Goal: Navigation & Orientation: Find specific page/section

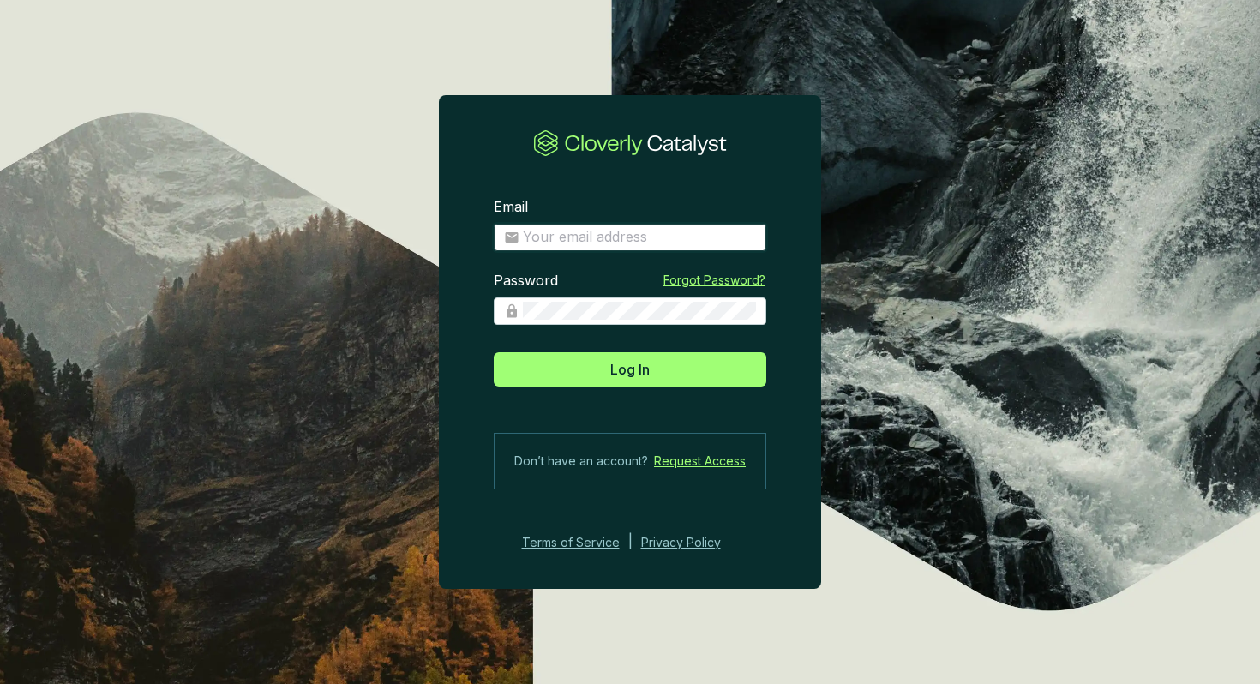
click at [579, 238] on input "Email" at bounding box center [639, 237] width 233 height 19
type input "[EMAIL_ADDRESS][DOMAIN_NAME]"
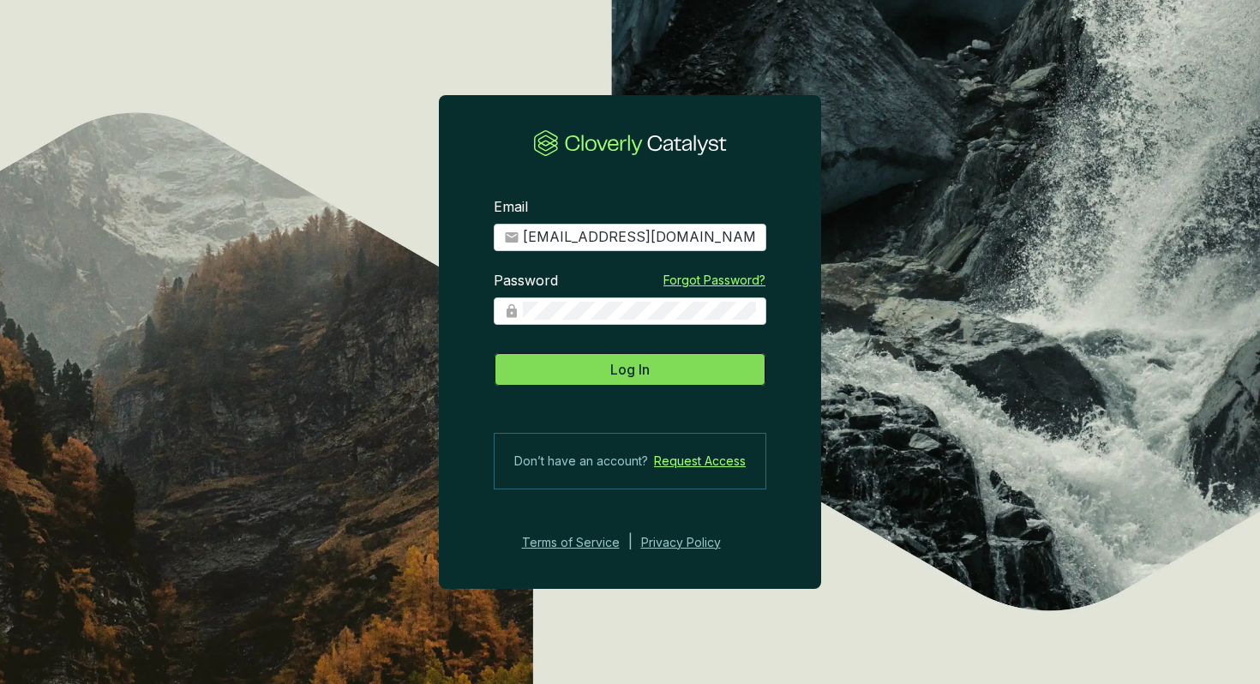
click at [639, 372] on span "Log In" at bounding box center [629, 369] width 39 height 21
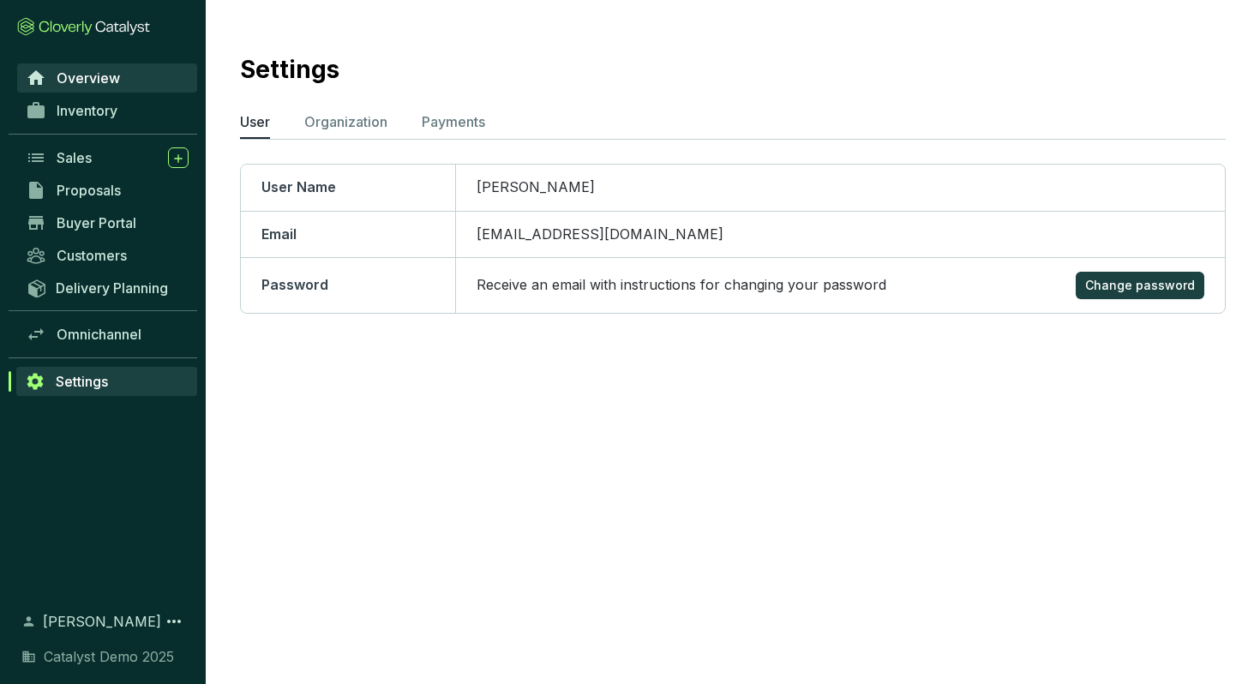
click at [91, 83] on span "Overview" at bounding box center [88, 77] width 63 height 17
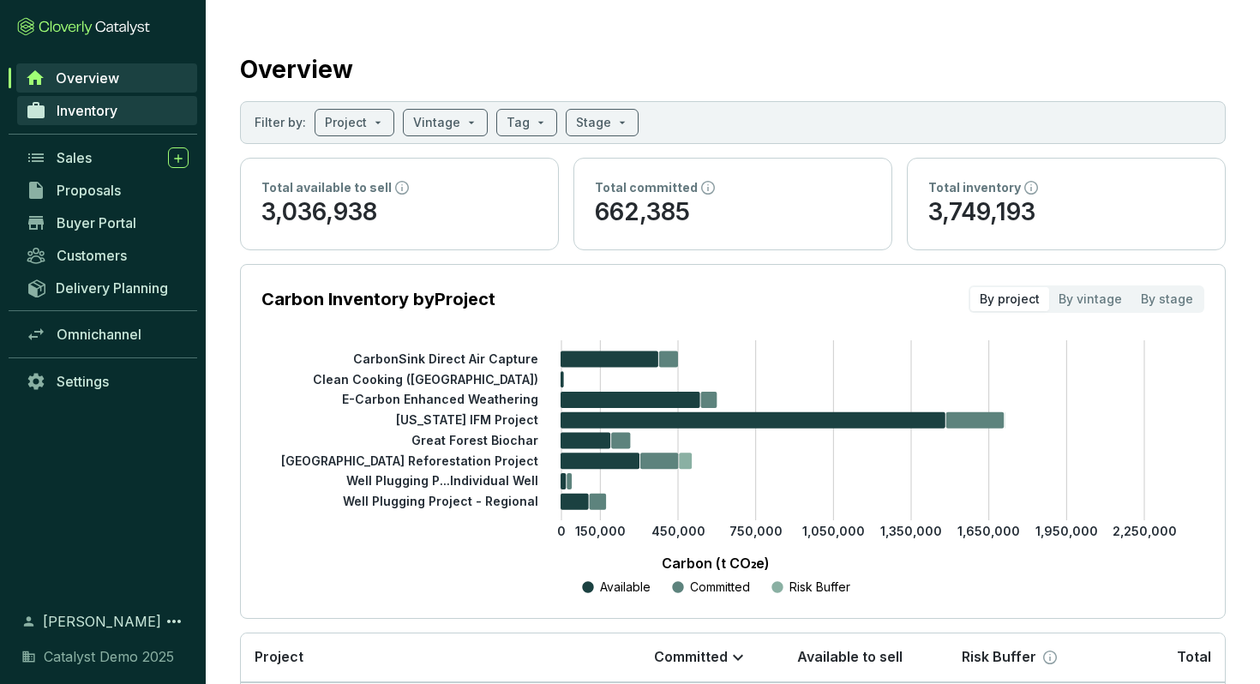
click at [104, 110] on span "Inventory" at bounding box center [87, 110] width 61 height 17
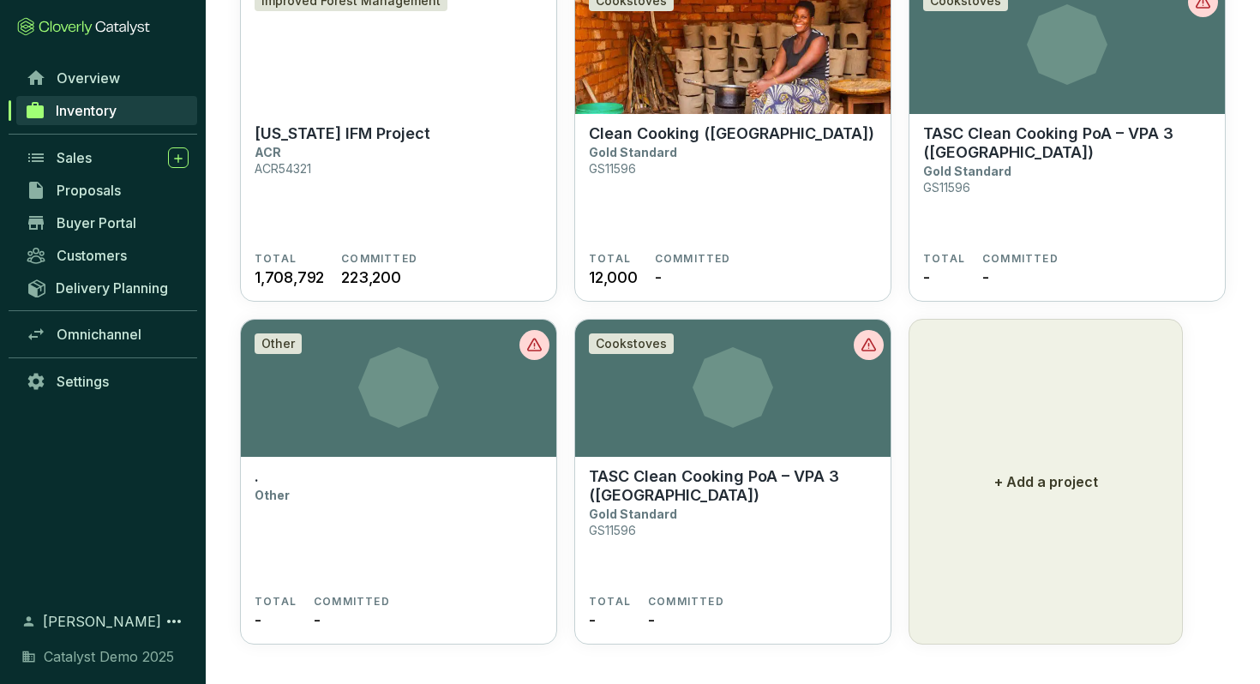
scroll to position [875, 0]
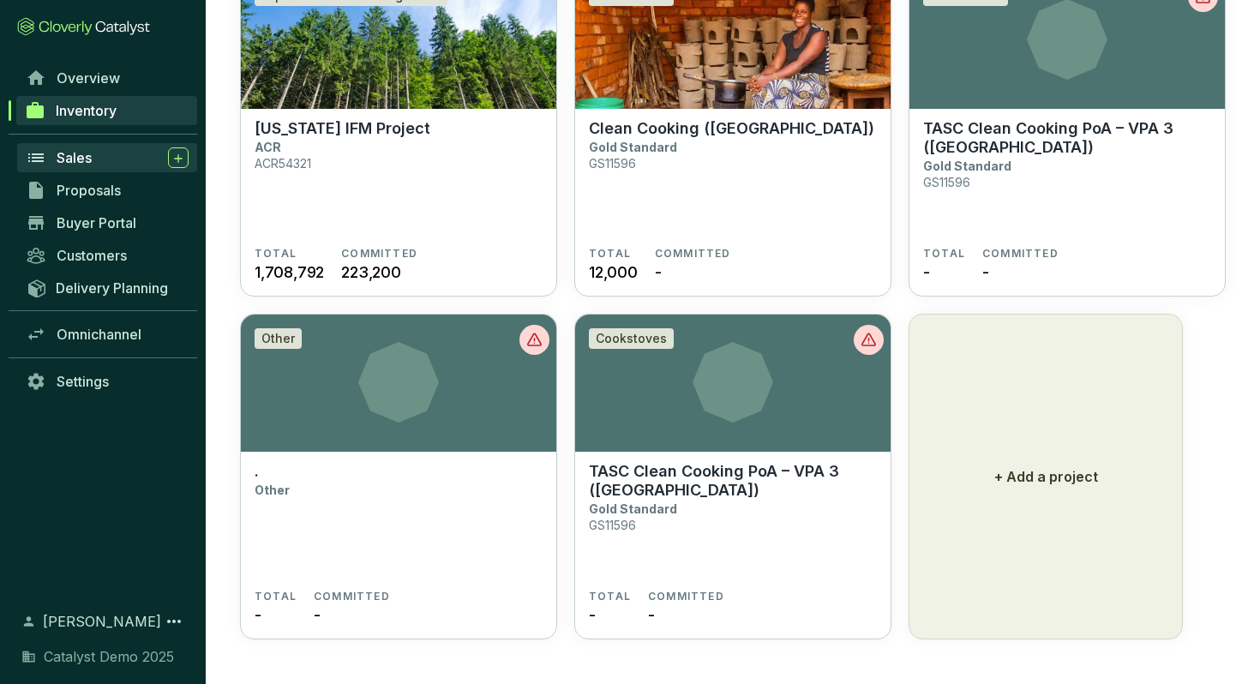
click at [102, 161] on div "Sales" at bounding box center [123, 157] width 132 height 21
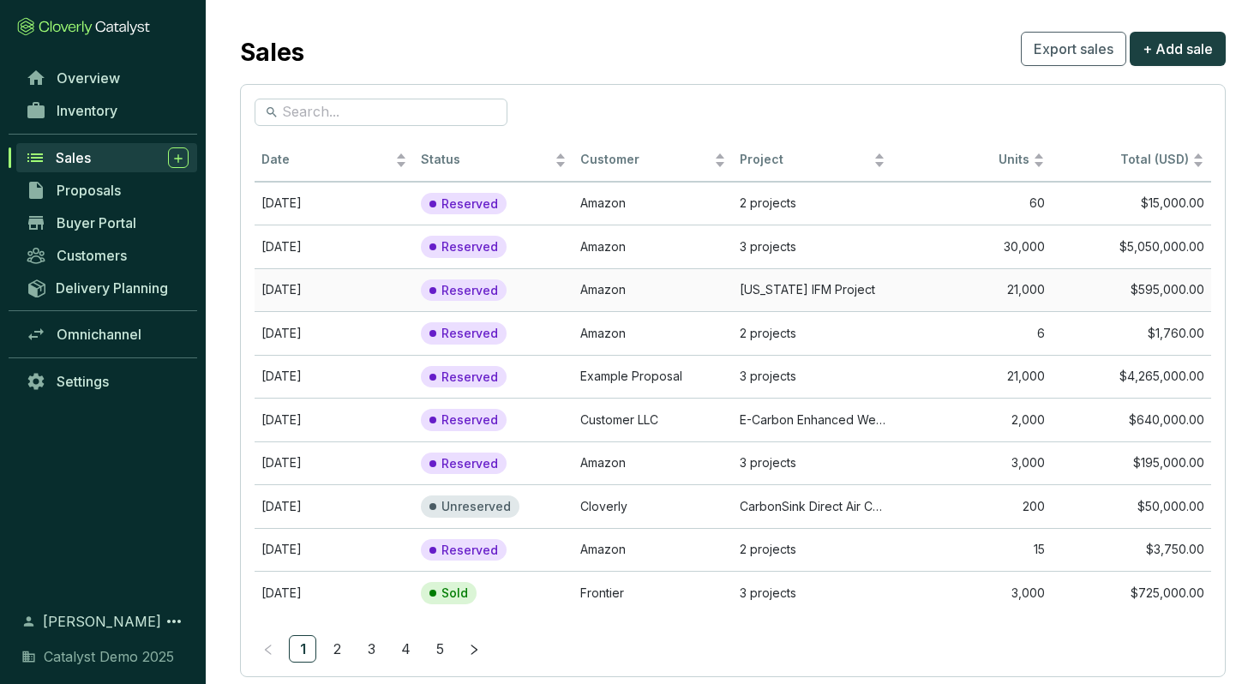
scroll to position [27, 0]
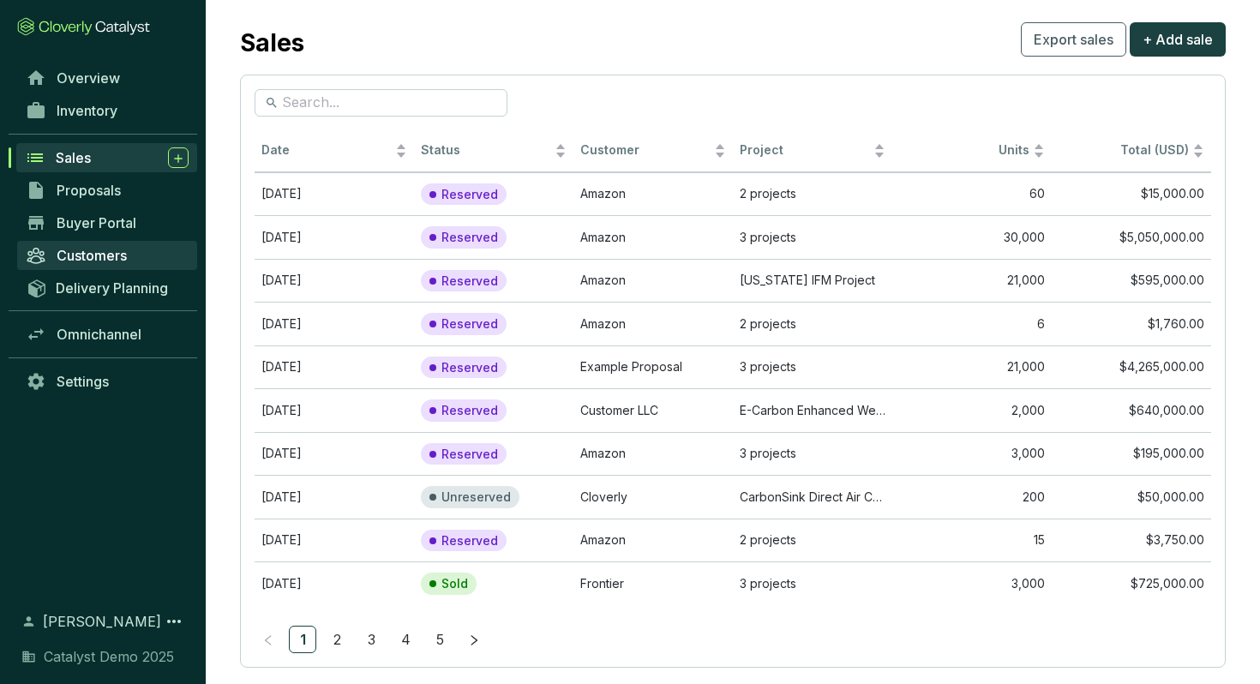
click at [99, 252] on span "Customers" at bounding box center [92, 255] width 70 height 17
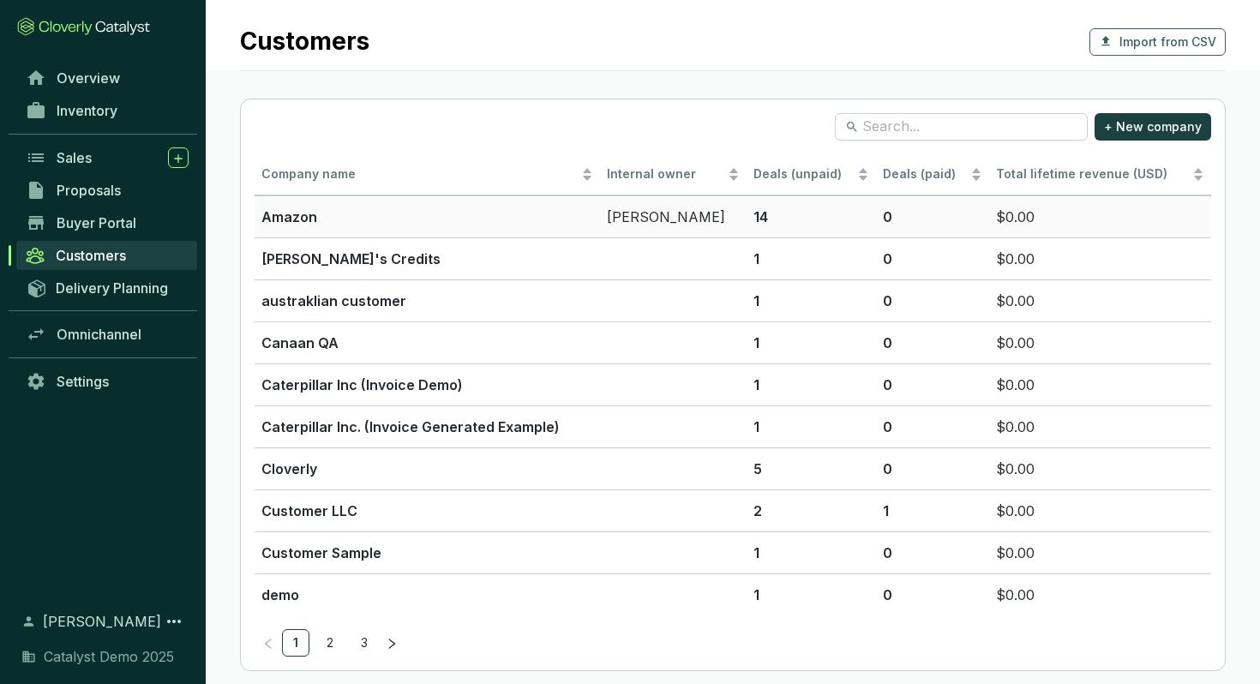
click at [554, 224] on p "Amazon" at bounding box center [428, 217] width 332 height 21
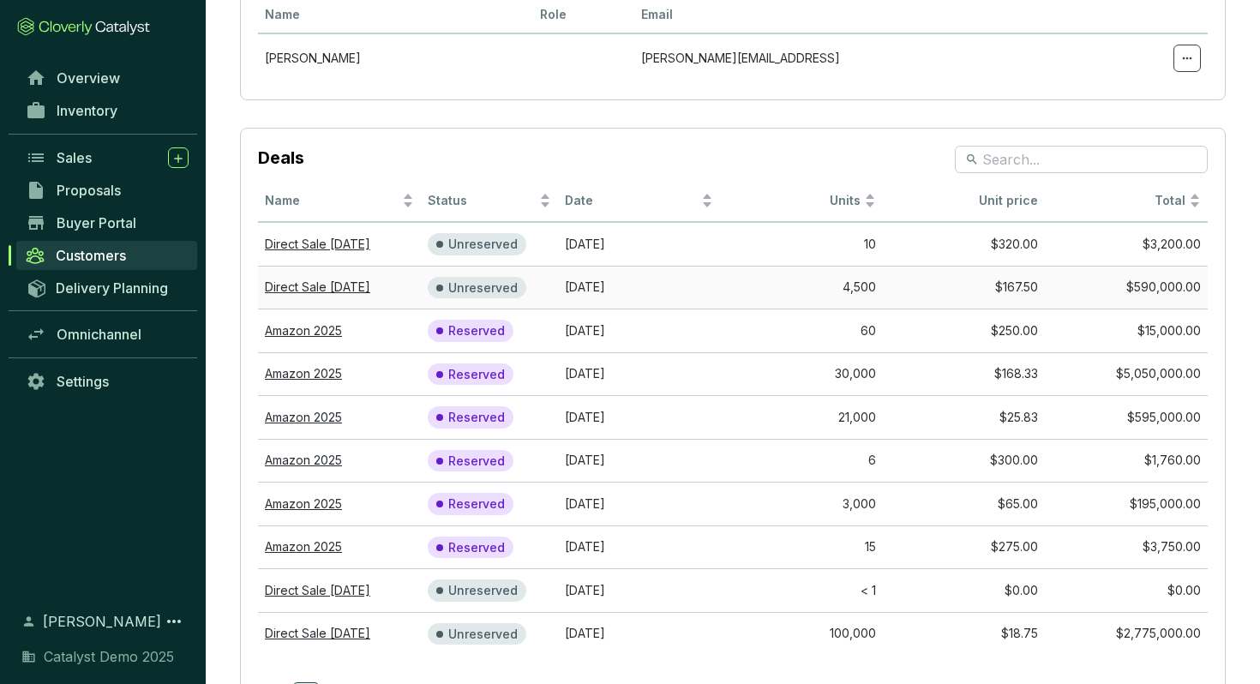
scroll to position [459, 0]
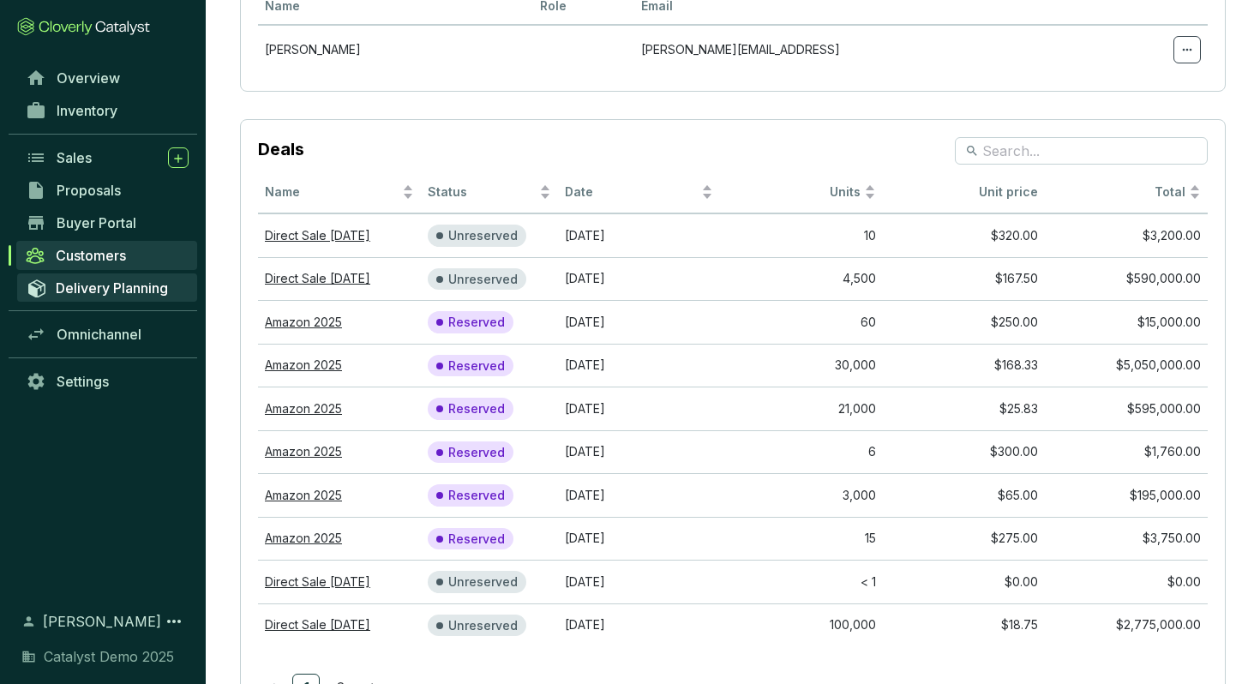
click at [140, 288] on span "Delivery Planning" at bounding box center [112, 288] width 112 height 17
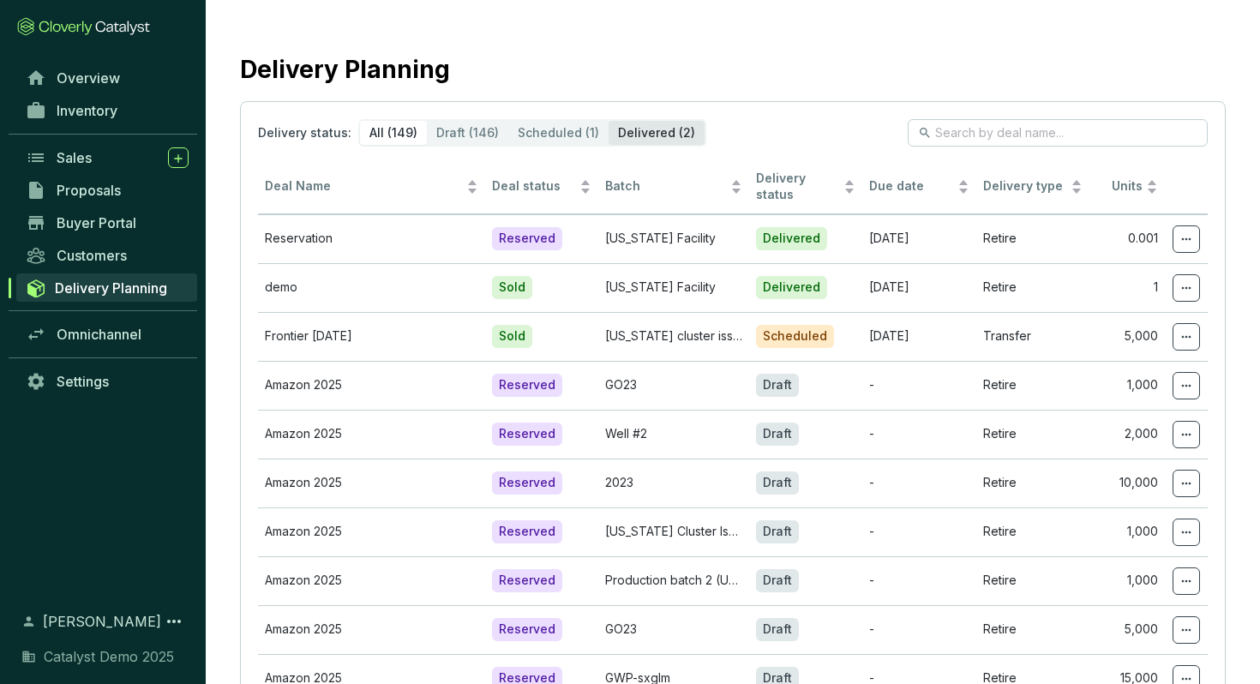
click at [668, 129] on div "Delivered (2)" at bounding box center [657, 133] width 96 height 24
click at [609, 121] on input "Delivered (2)" at bounding box center [609, 121] width 0 height 0
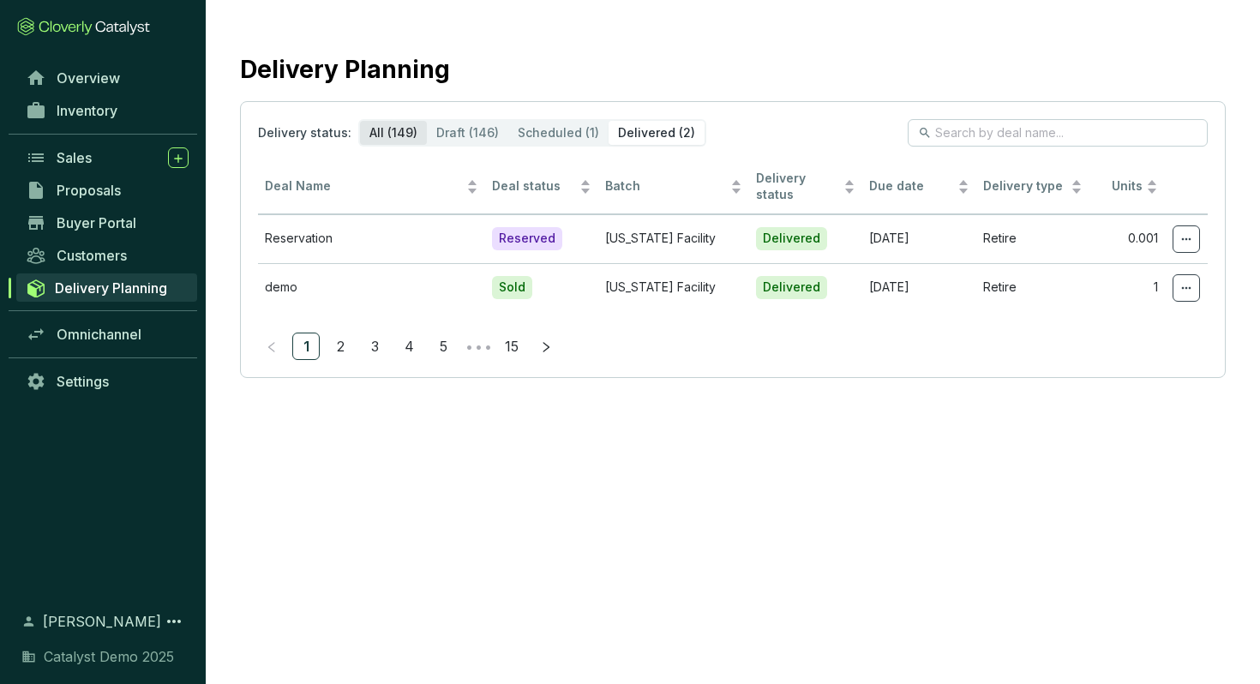
click at [392, 123] on div "All (149)" at bounding box center [393, 133] width 67 height 24
click at [360, 121] on input "All (149)" at bounding box center [360, 121] width 0 height 0
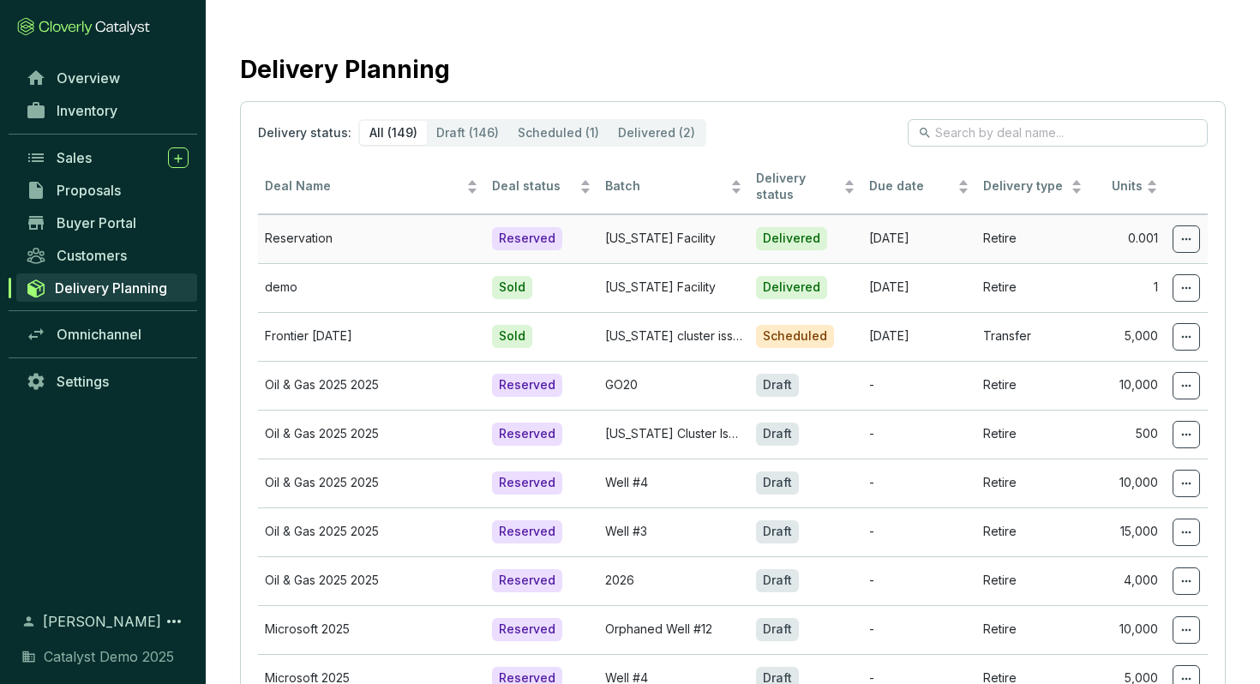
click at [398, 230] on td "Reservation" at bounding box center [371, 238] width 227 height 49
click at [461, 244] on td "Reservation" at bounding box center [371, 238] width 227 height 49
click at [1188, 232] on icon at bounding box center [1187, 239] width 14 height 21
click at [1140, 281] on span "Edit delivery details" at bounding box center [1123, 283] width 118 height 14
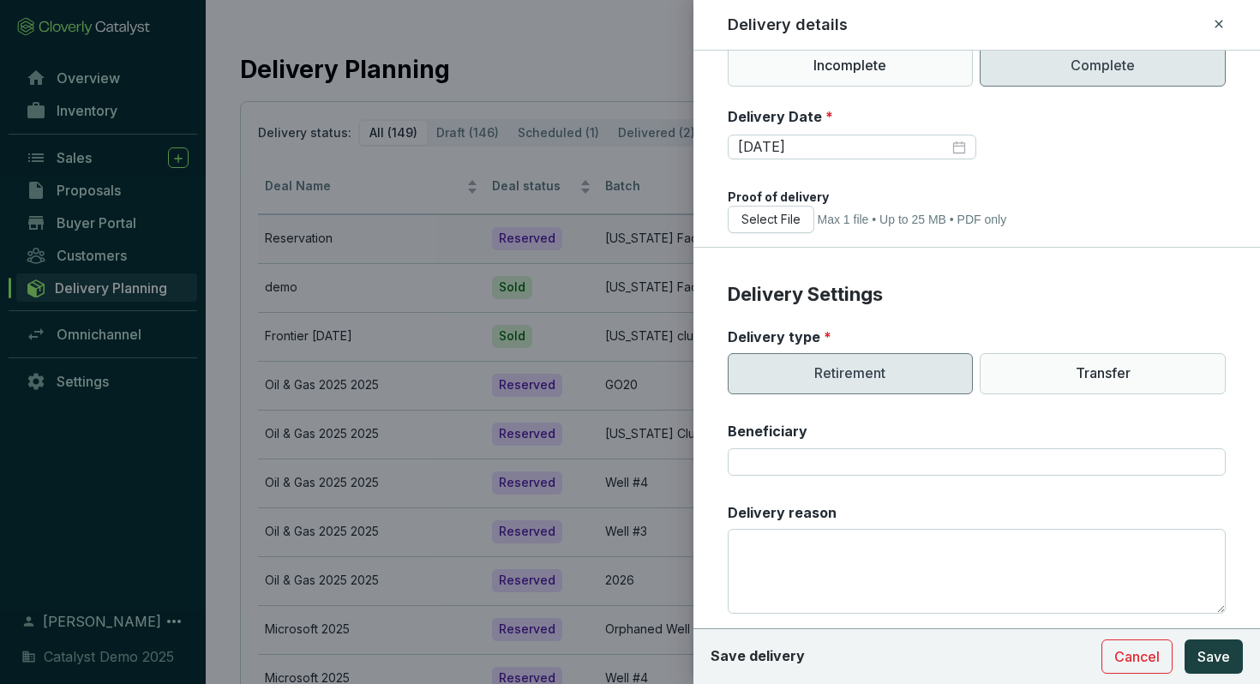
scroll to position [331, 0]
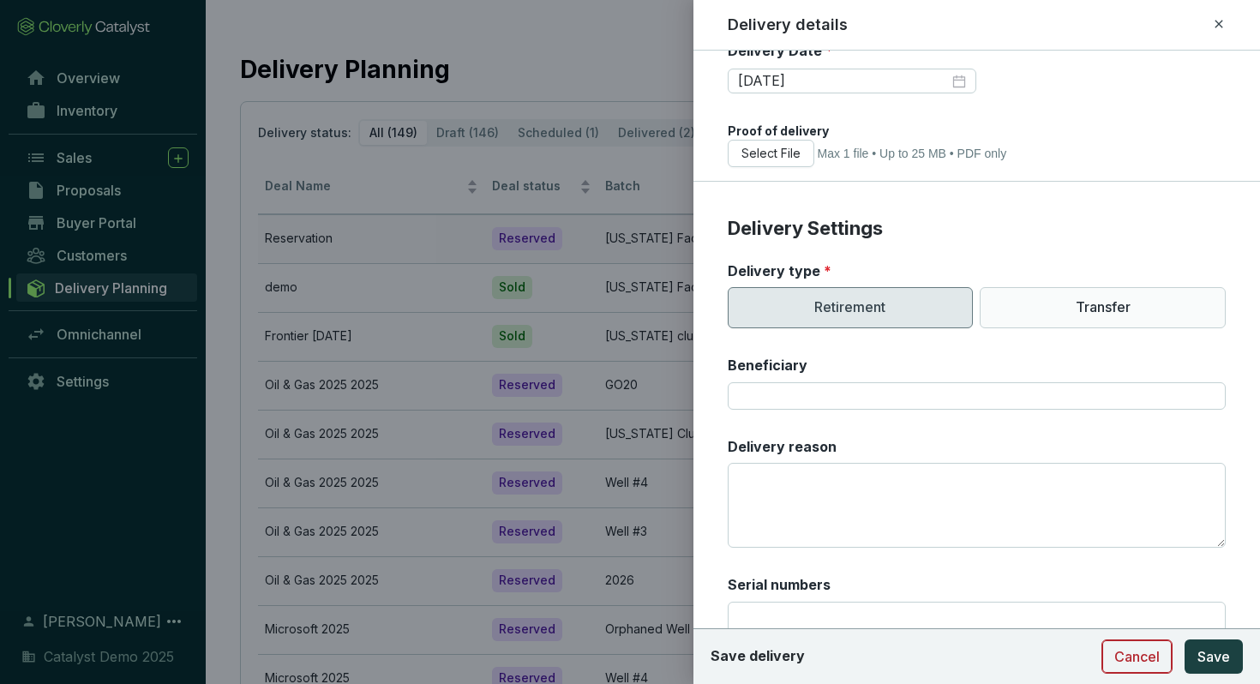
click at [1148, 663] on span "Cancel" at bounding box center [1137, 657] width 45 height 21
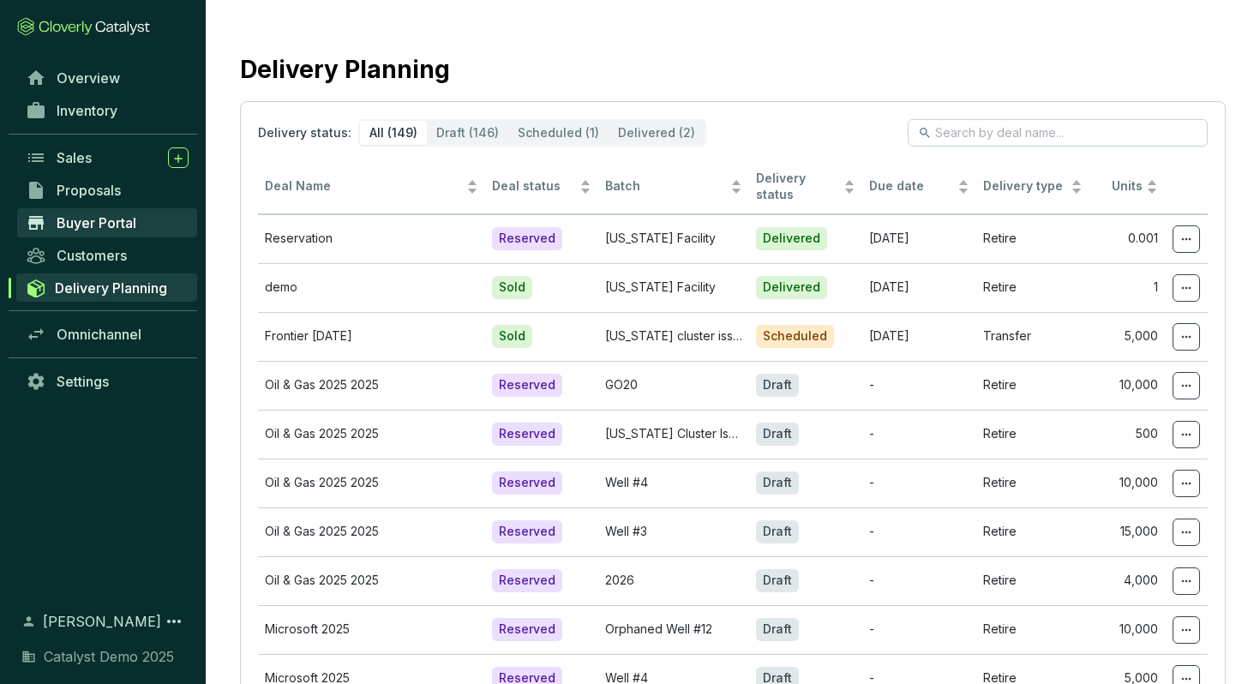
click at [117, 215] on span "Buyer Portal" at bounding box center [97, 222] width 80 height 17
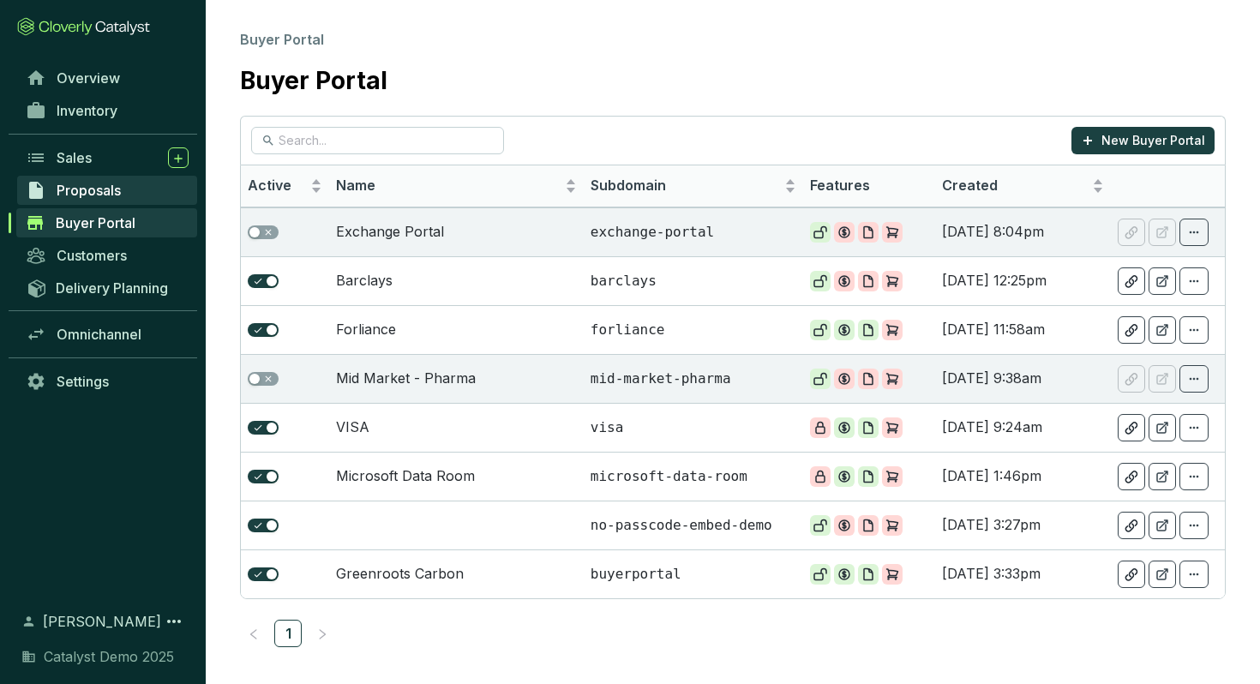
click at [95, 179] on link "Proposals" at bounding box center [107, 190] width 180 height 29
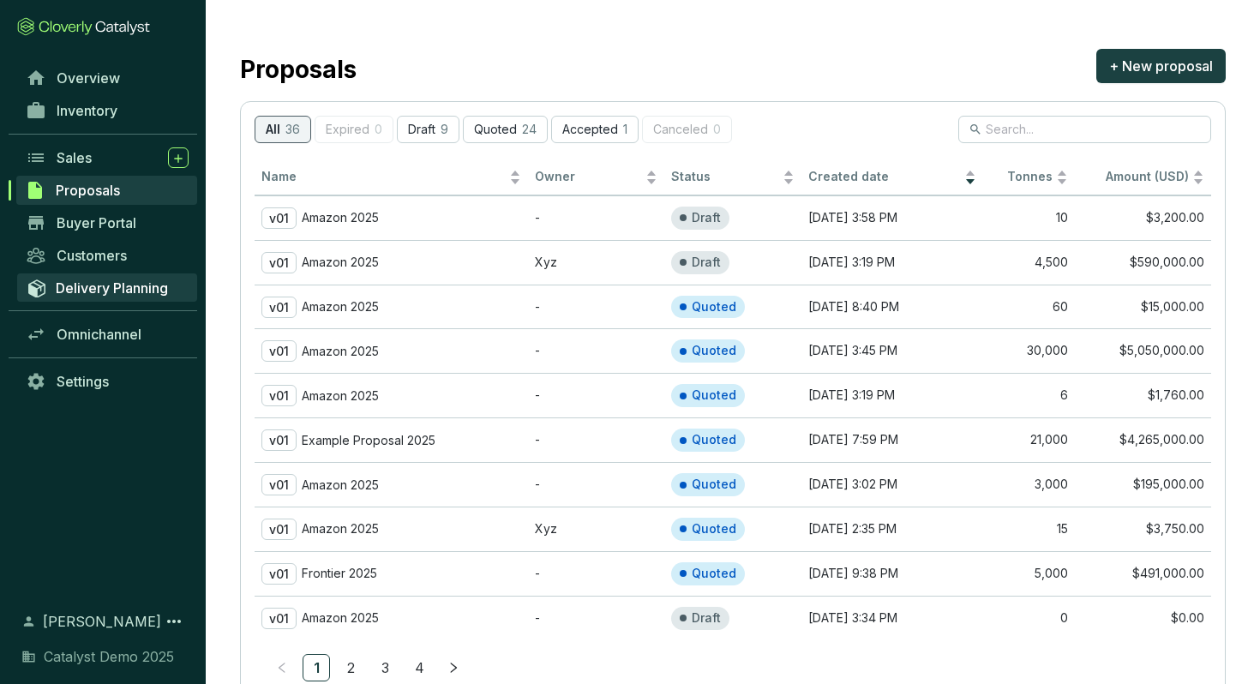
click at [97, 288] on span "Delivery Planning" at bounding box center [112, 288] width 112 height 17
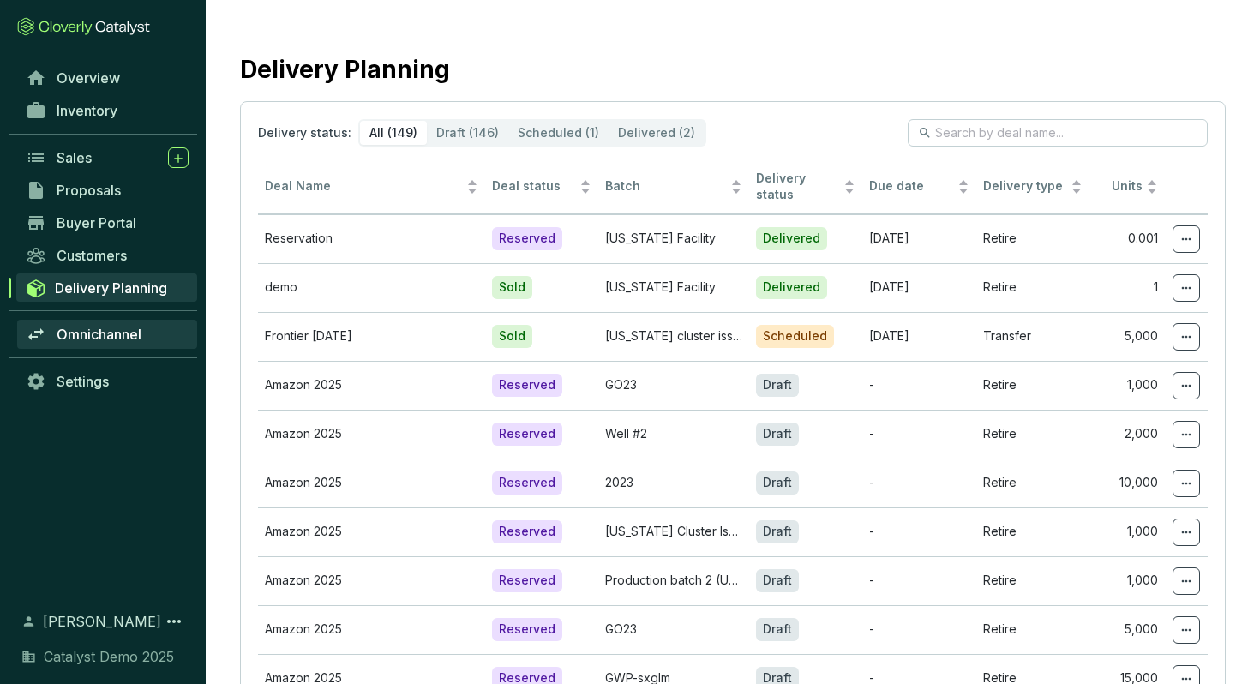
click at [97, 332] on span "Omnichannel" at bounding box center [99, 334] width 85 height 17
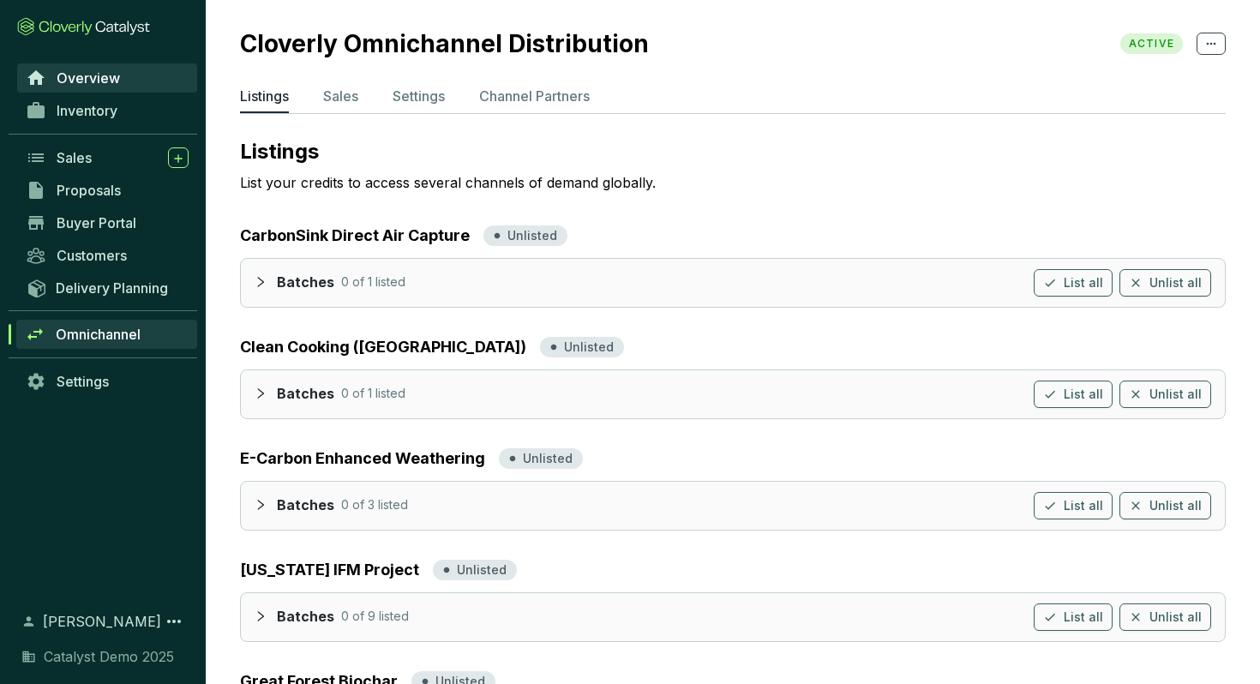
click at [85, 75] on span "Overview" at bounding box center [88, 77] width 63 height 17
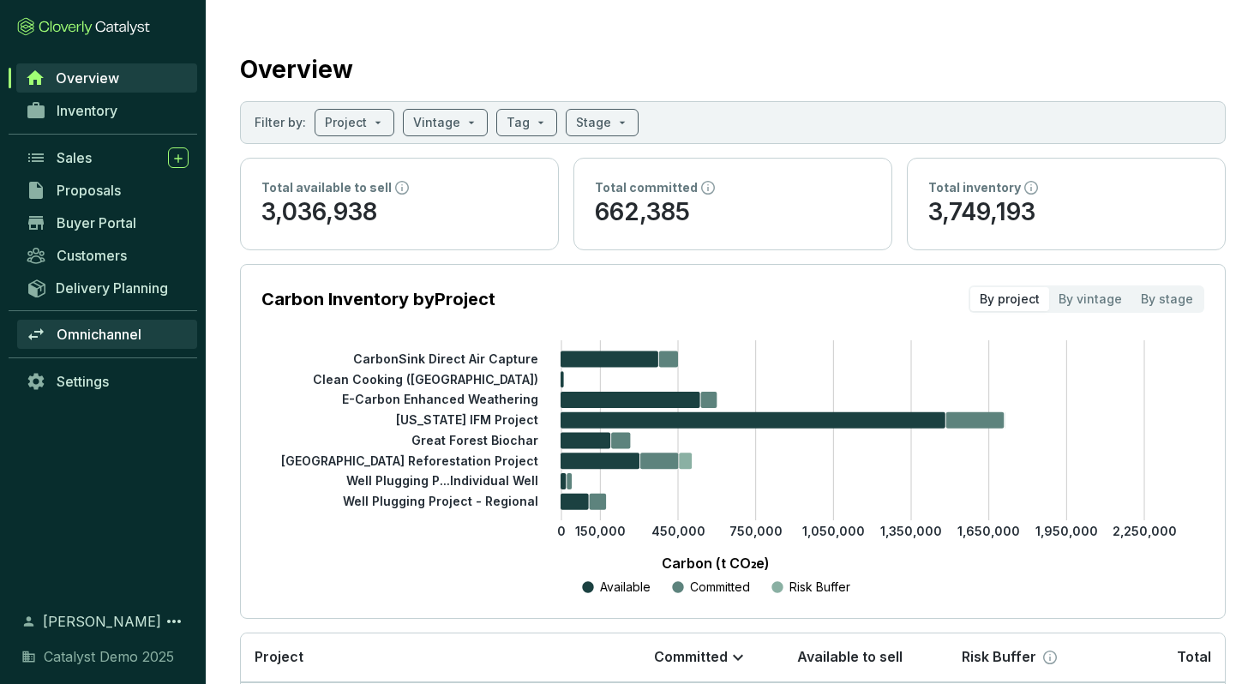
click at [98, 322] on link "Omnichannel" at bounding box center [107, 334] width 180 height 29
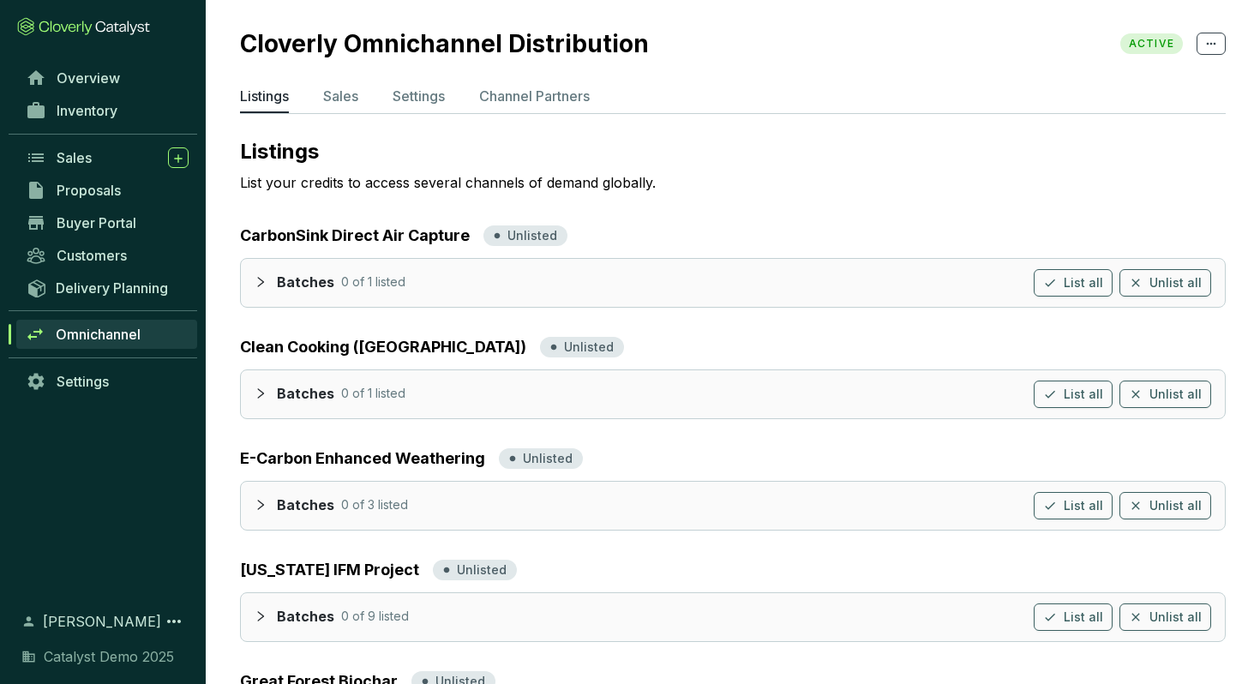
click at [256, 274] on div at bounding box center [266, 281] width 22 height 25
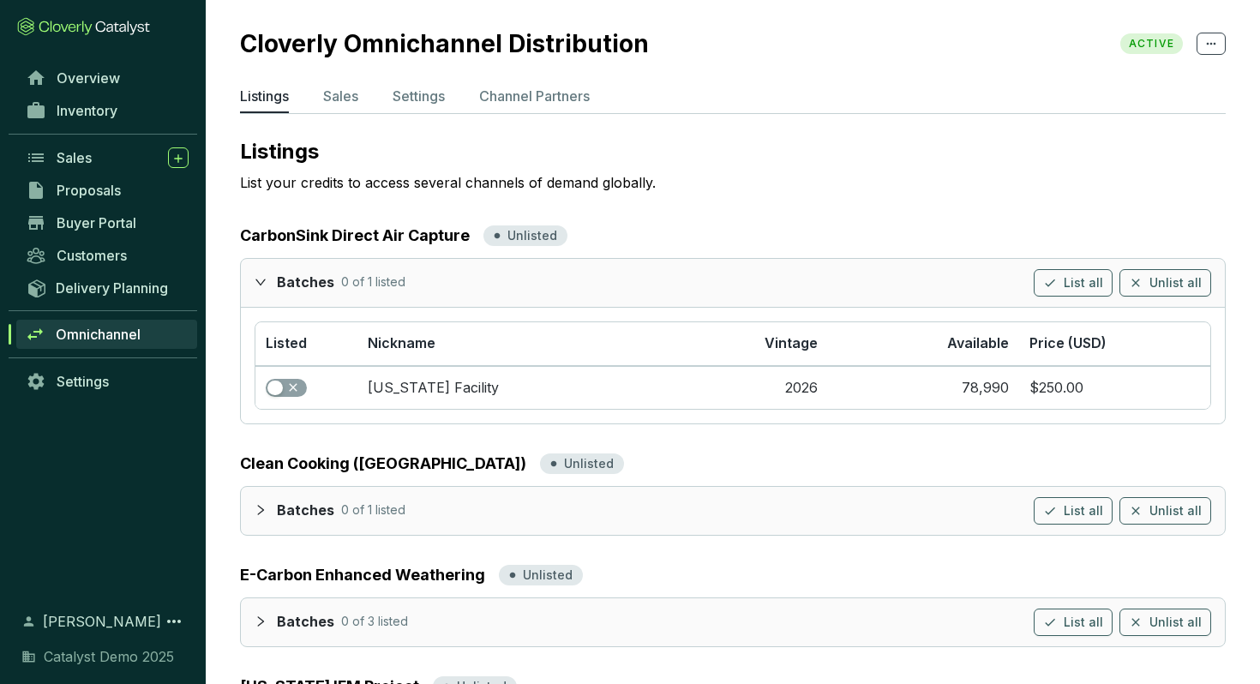
click at [255, 274] on div at bounding box center [266, 281] width 22 height 25
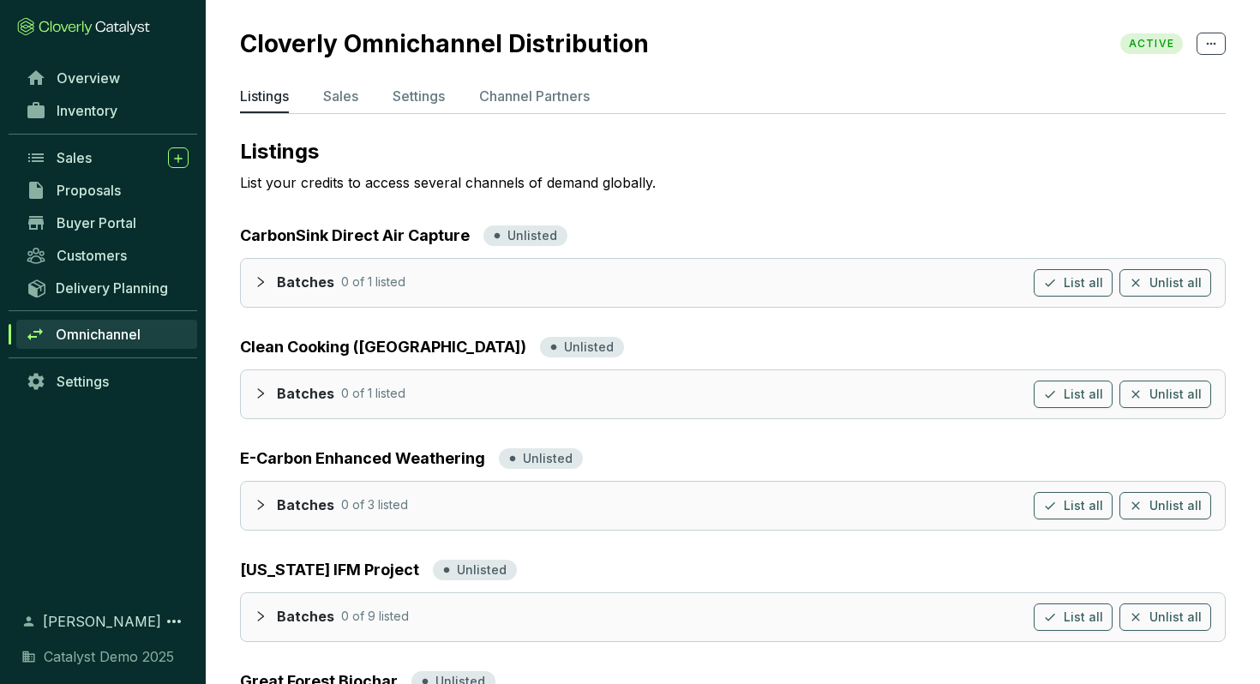
click at [332, 80] on section "Cloverly Omnichannel Distribution ACTIVE Listings Sales Settings Channel Partne…" at bounding box center [733, 561] width 1055 height 1122
click at [332, 90] on p "Sales" at bounding box center [340, 96] width 35 height 21
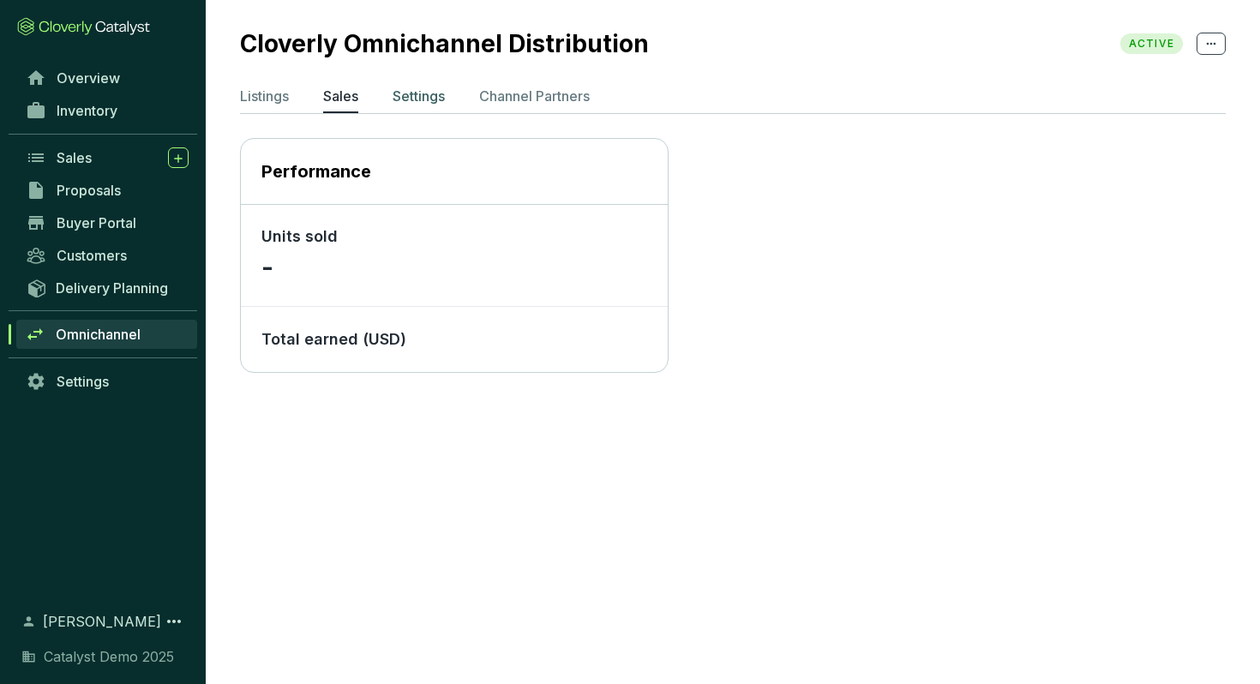
click at [440, 88] on p "Settings" at bounding box center [419, 96] width 52 height 21
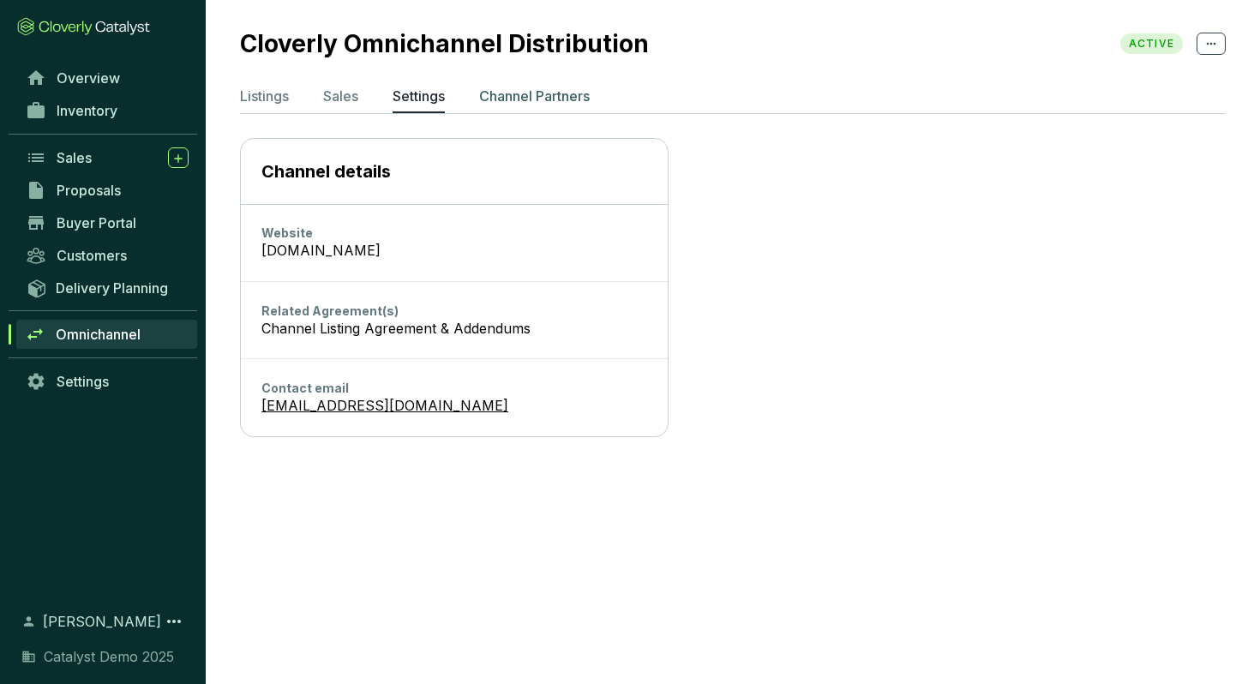
click at [544, 110] on li "Channel Partners" at bounding box center [534, 99] width 111 height 27
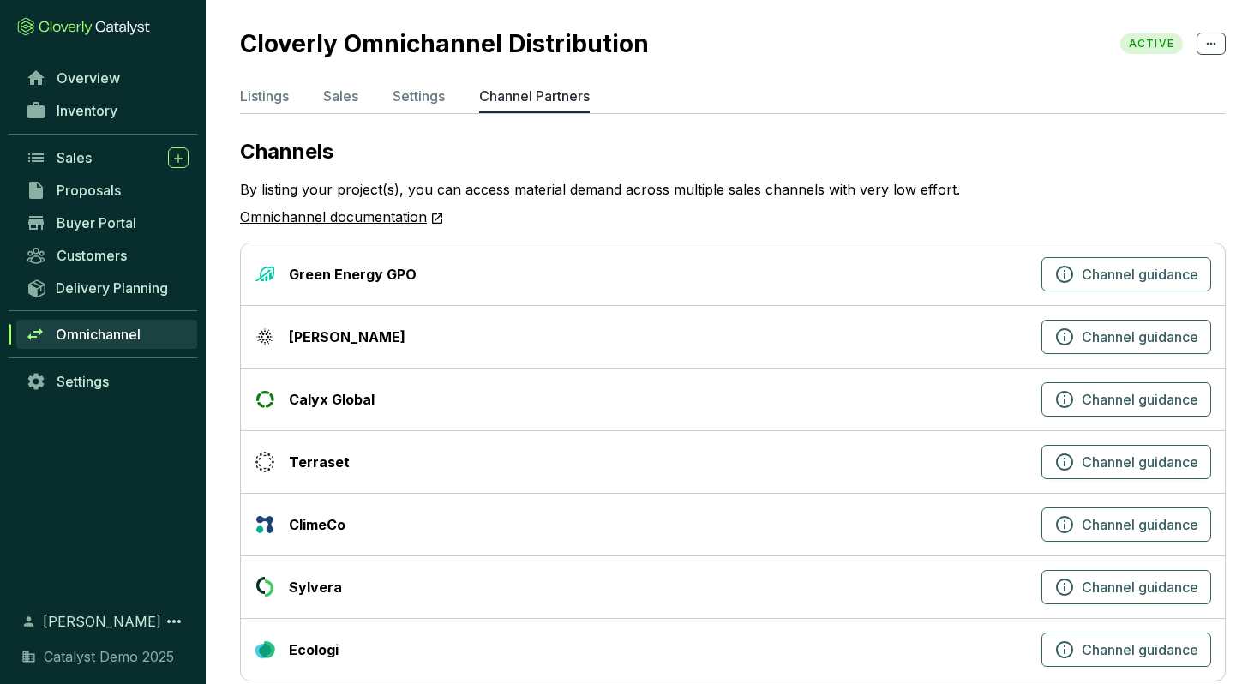
scroll to position [31, 0]
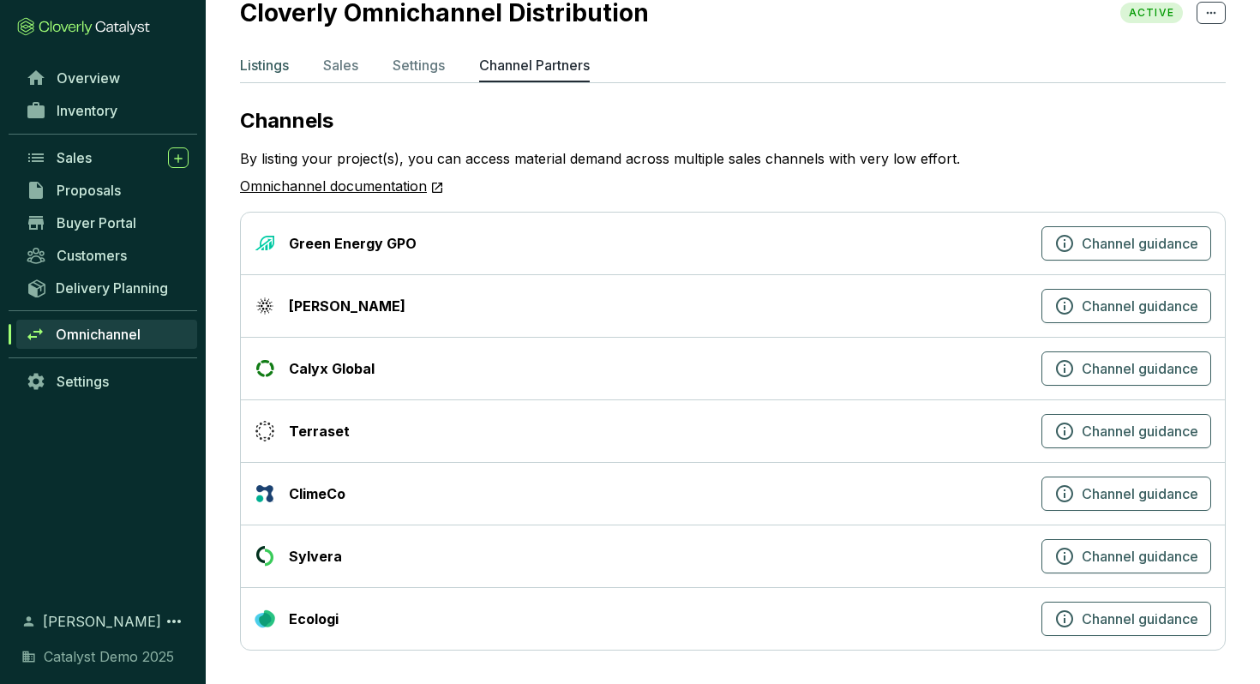
click at [271, 59] on p "Listings" at bounding box center [264, 65] width 49 height 21
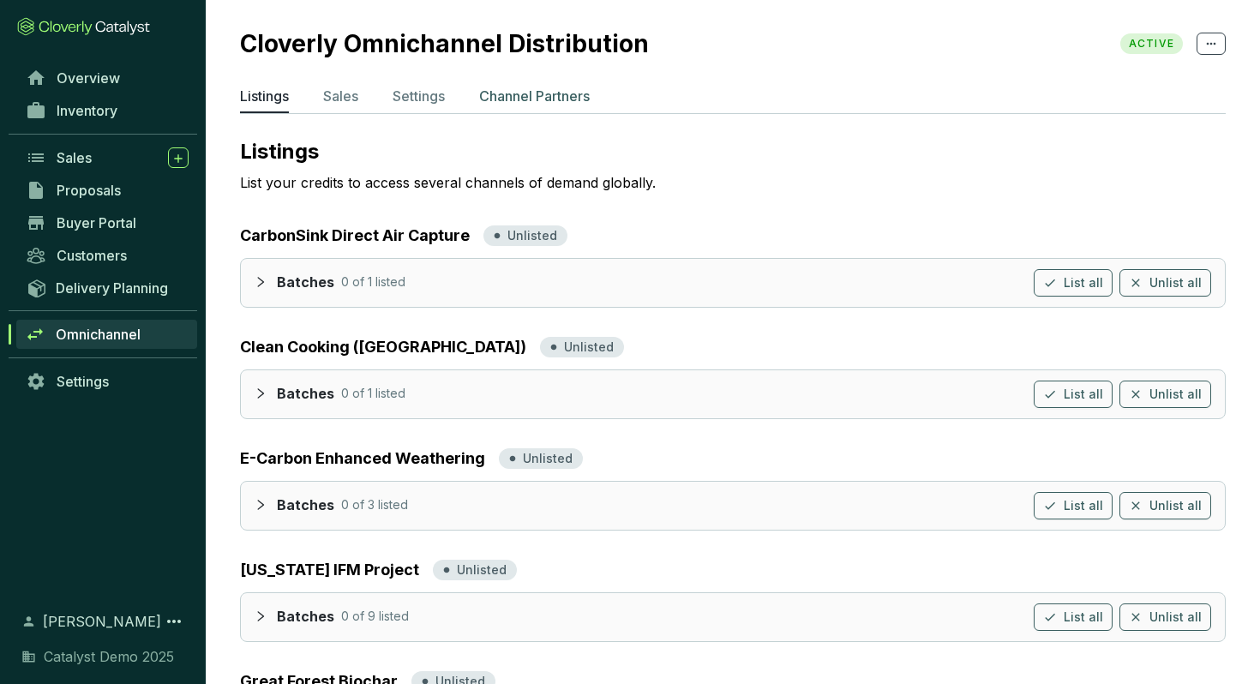
click at [554, 91] on p "Channel Partners" at bounding box center [534, 96] width 111 height 21
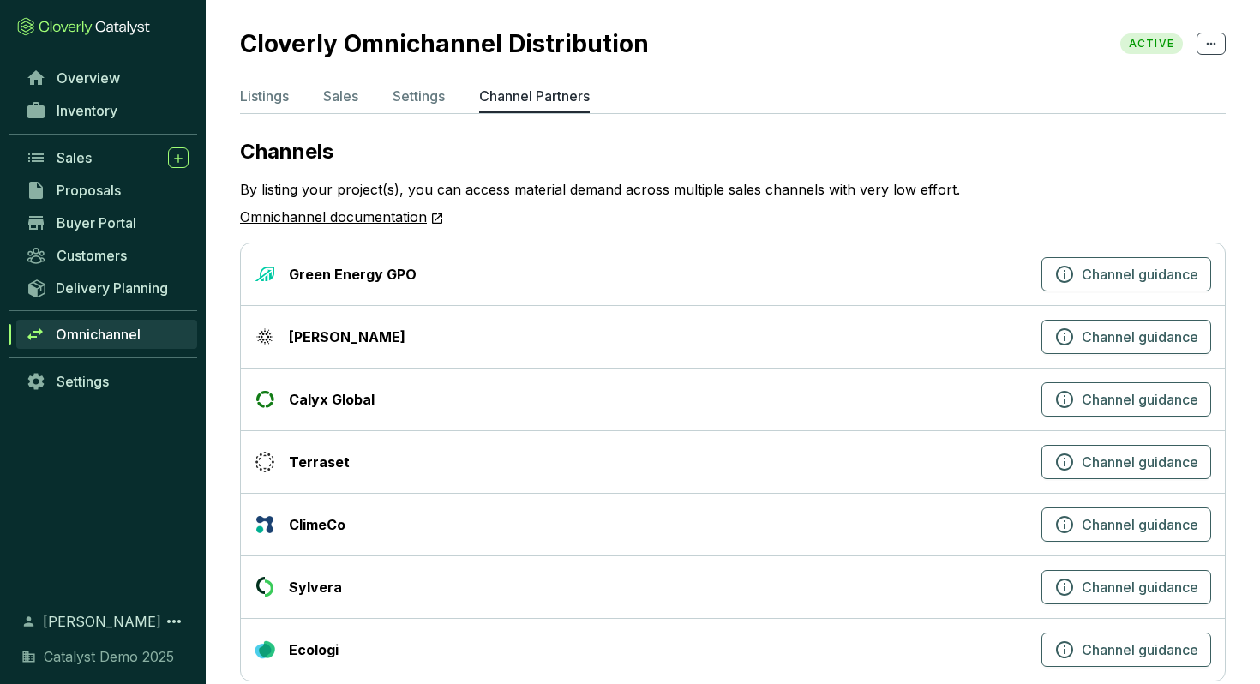
scroll to position [31, 0]
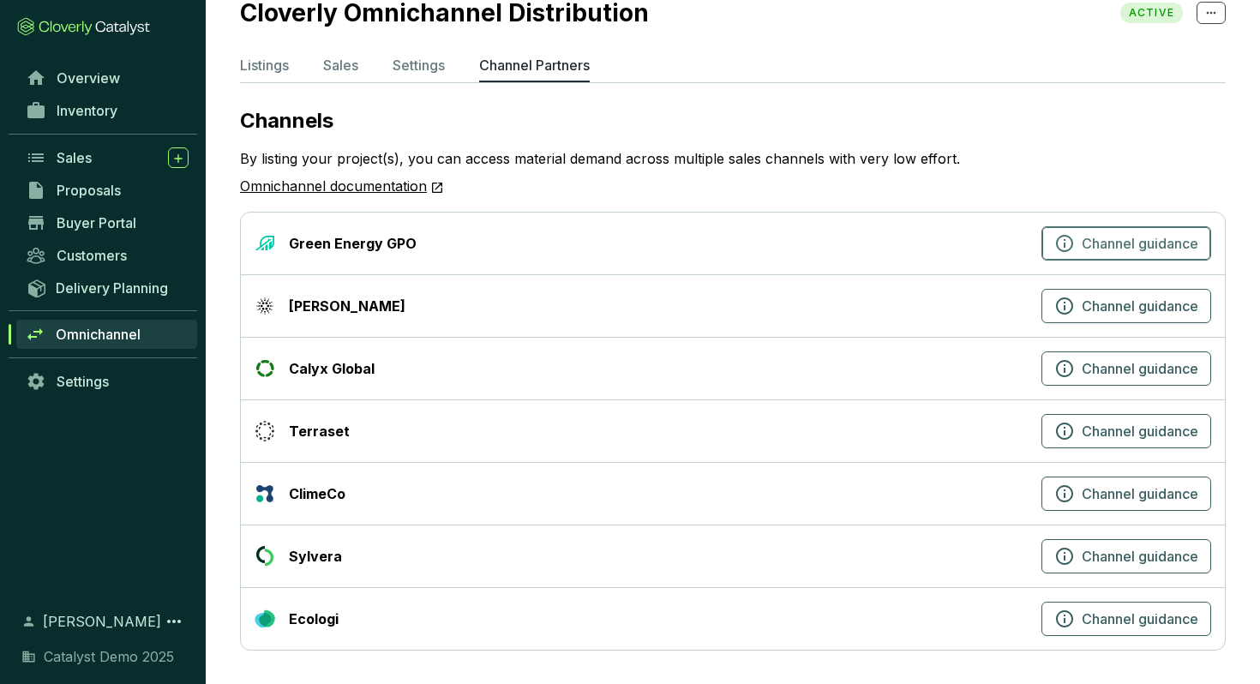
click at [1068, 238] on icon "button" at bounding box center [1065, 243] width 21 height 21
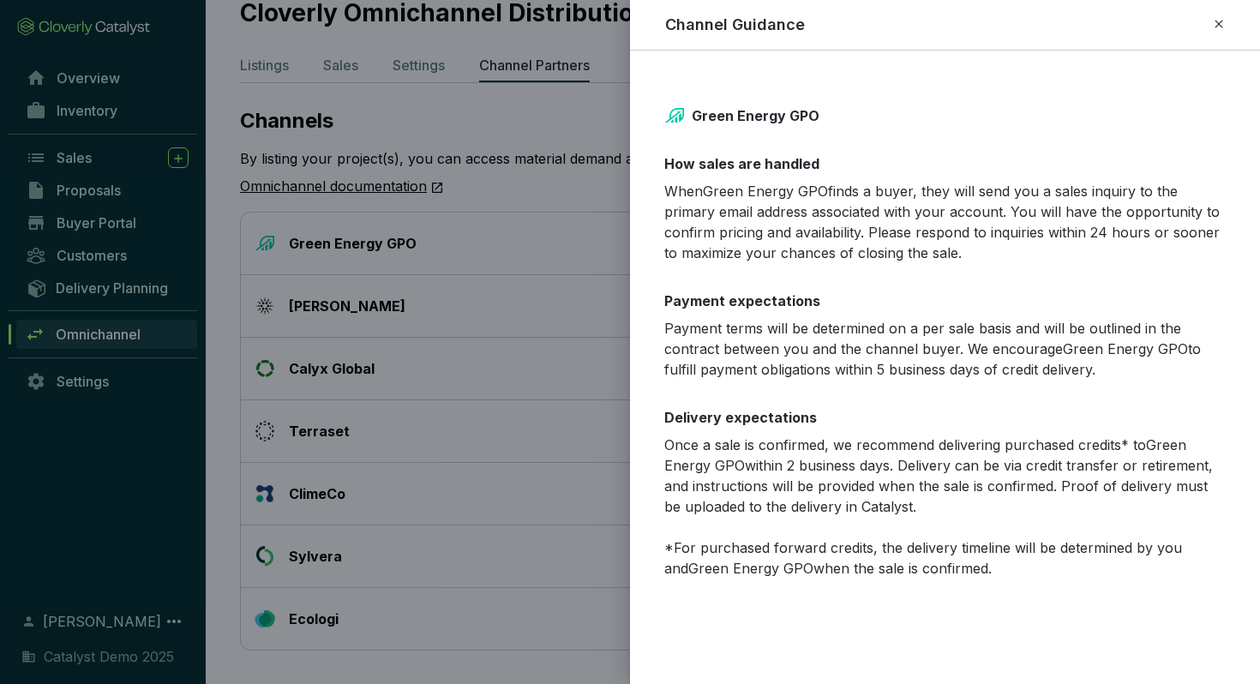
click at [554, 295] on div at bounding box center [630, 342] width 1260 height 684
click at [550, 169] on div at bounding box center [630, 342] width 1260 height 684
click at [1223, 20] on icon at bounding box center [1219, 24] width 14 height 21
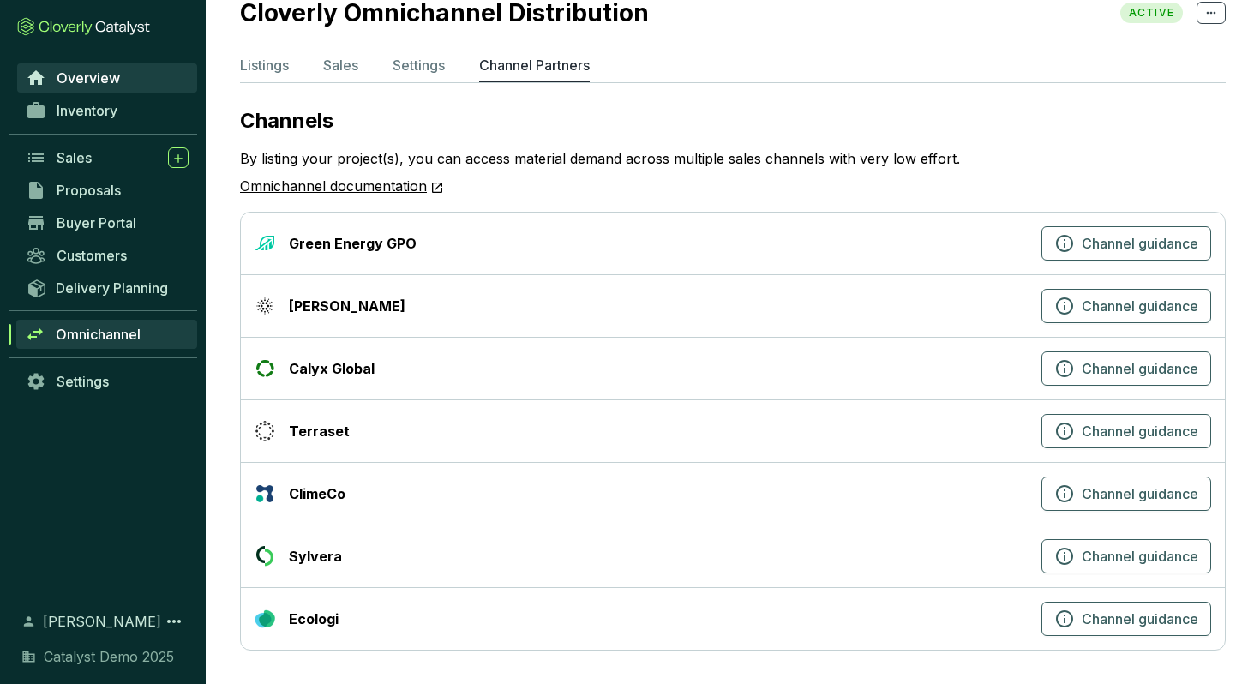
click at [102, 80] on span "Overview" at bounding box center [88, 77] width 63 height 17
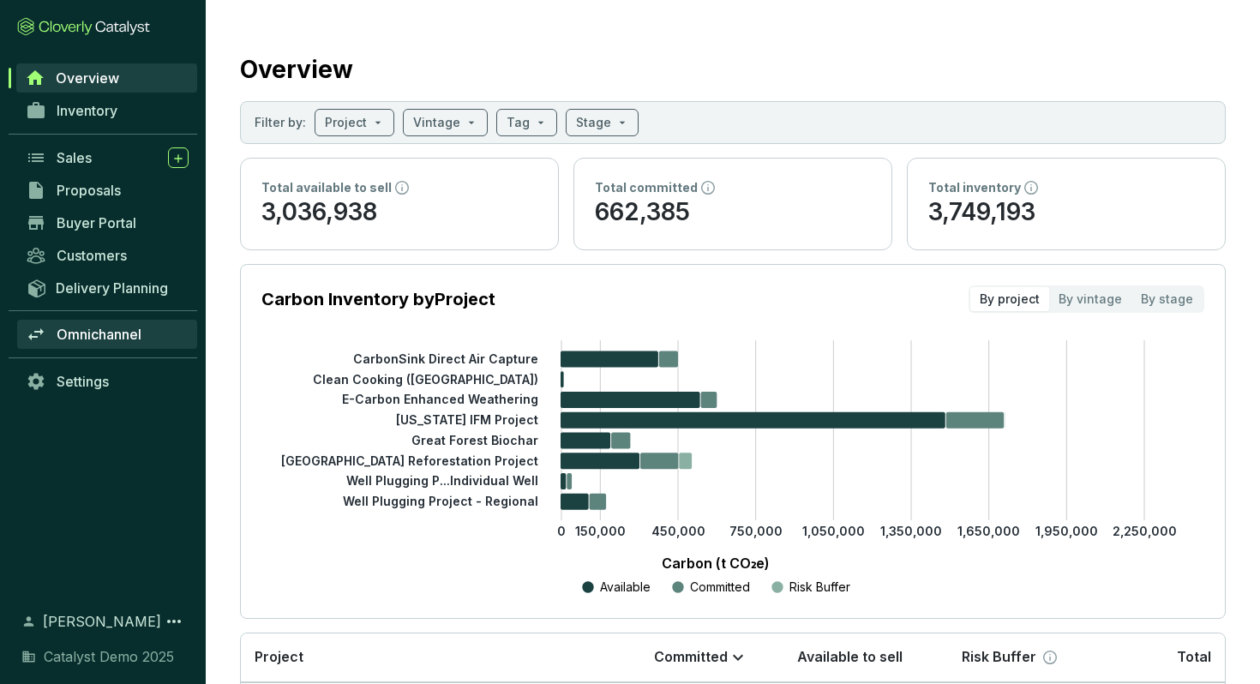
click at [88, 324] on link "Omnichannel" at bounding box center [107, 334] width 180 height 29
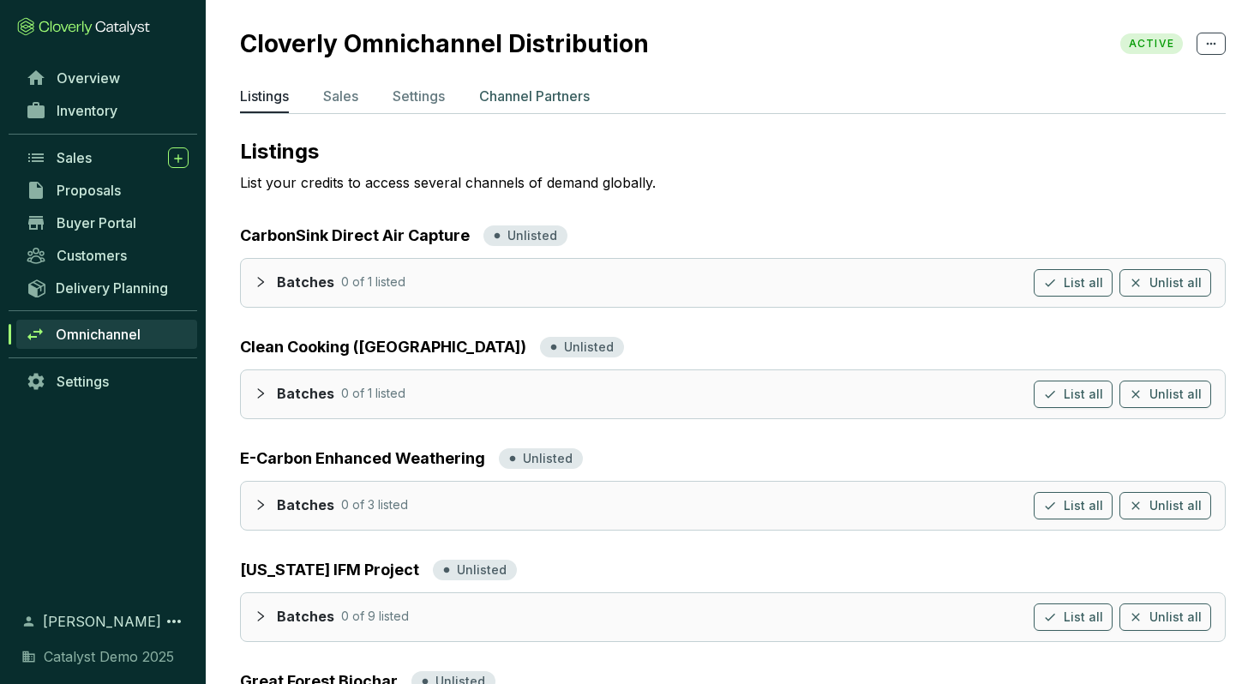
click at [539, 97] on p "Channel Partners" at bounding box center [534, 96] width 111 height 21
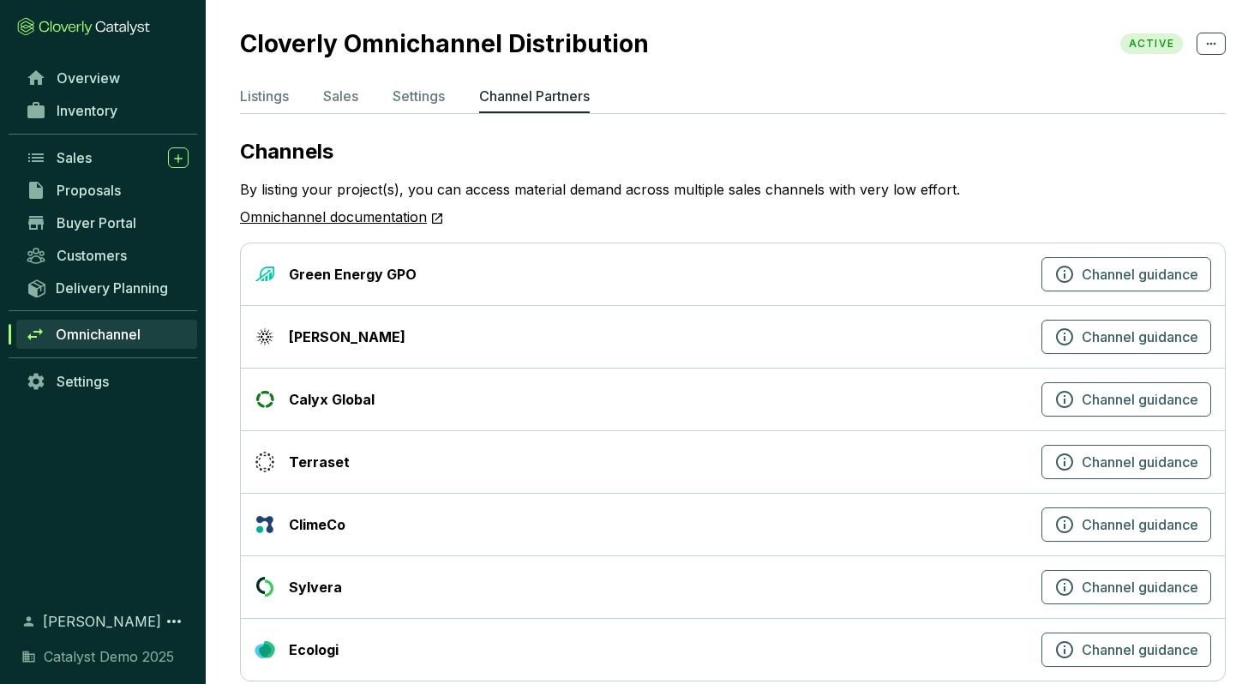
scroll to position [31, 0]
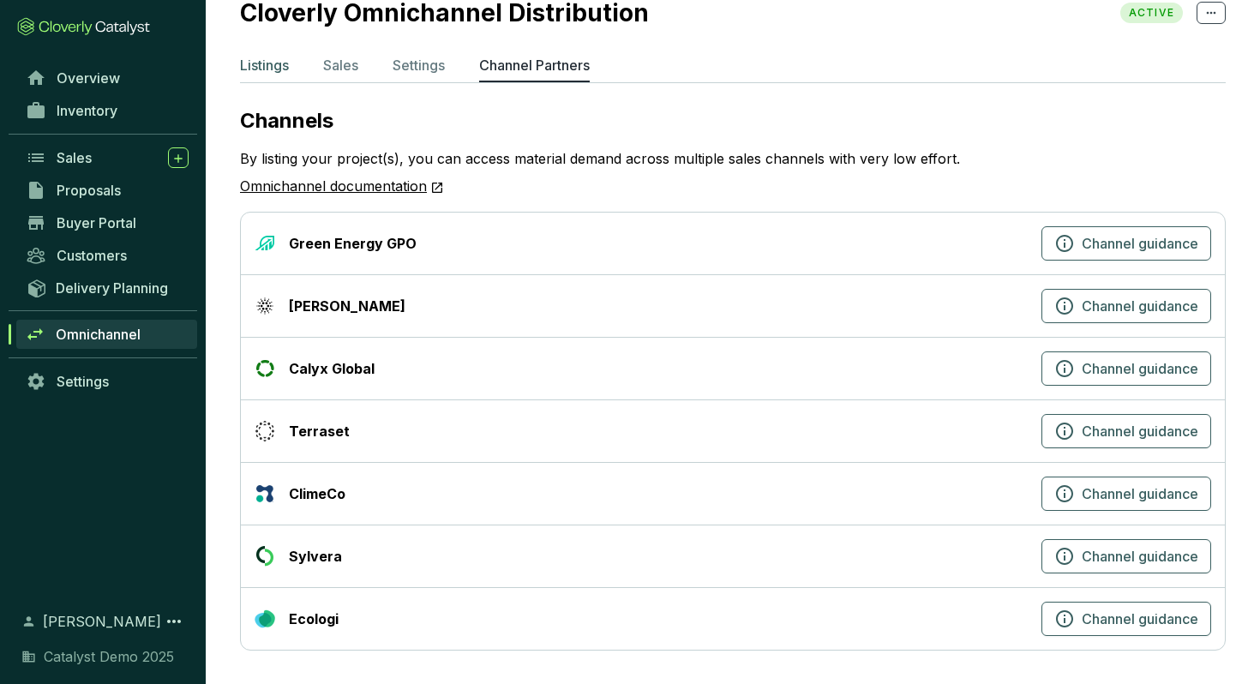
click at [275, 61] on p "Listings" at bounding box center [264, 65] width 49 height 21
